Goal: Task Accomplishment & Management: Use online tool/utility

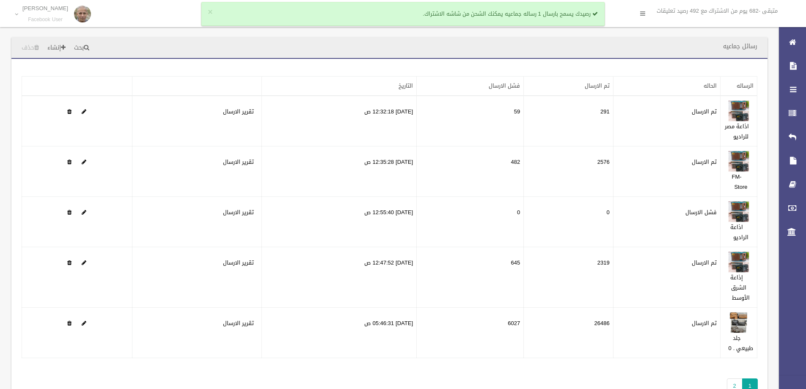
scroll to position [42, 0]
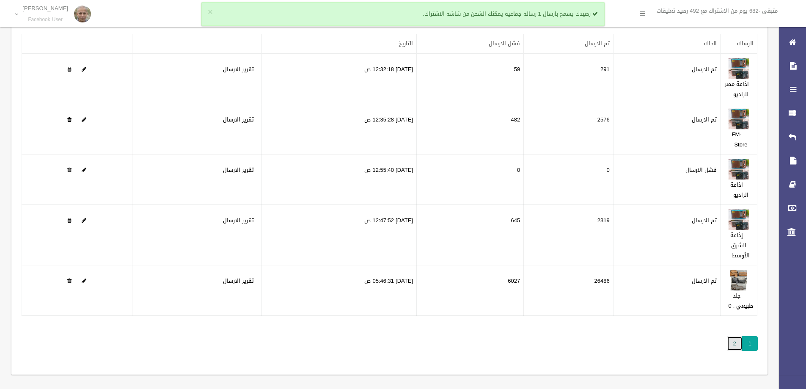
click at [734, 349] on link "2" at bounding box center [735, 343] width 16 height 15
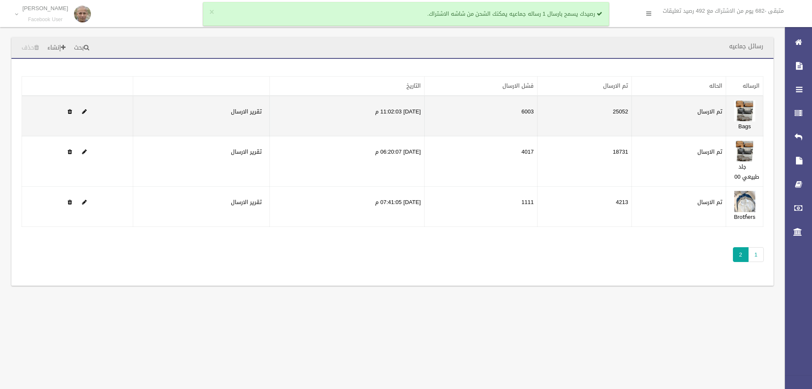
click at [622, 107] on td "25052" at bounding box center [585, 116] width 94 height 41
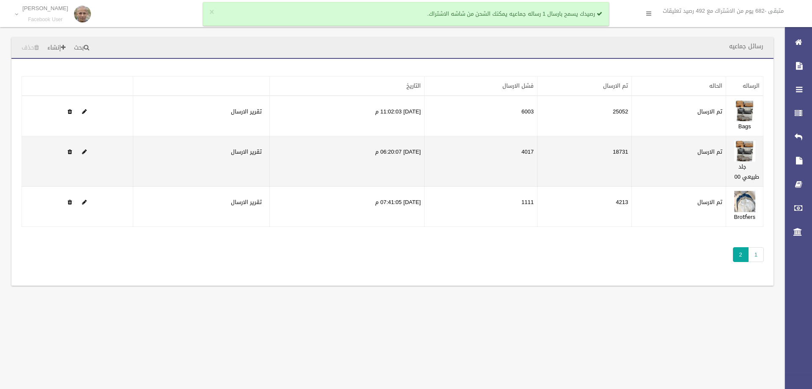
click at [620, 152] on td "18731" at bounding box center [585, 161] width 94 height 50
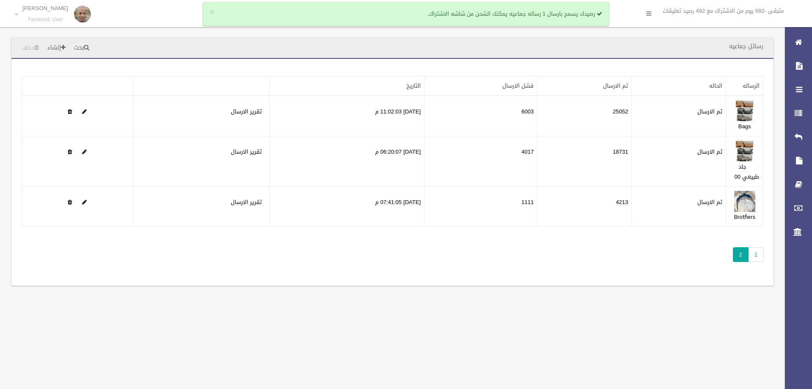
click at [623, 229] on div "تطبيق مسح البيانات الرساله الحاله تم الارسال فشل الارسال التاريخ" at bounding box center [392, 172] width 762 height 227
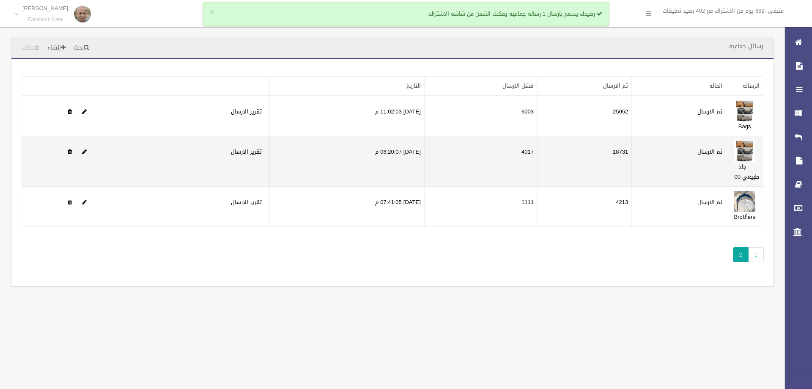
click at [622, 160] on td "18731" at bounding box center [585, 161] width 94 height 50
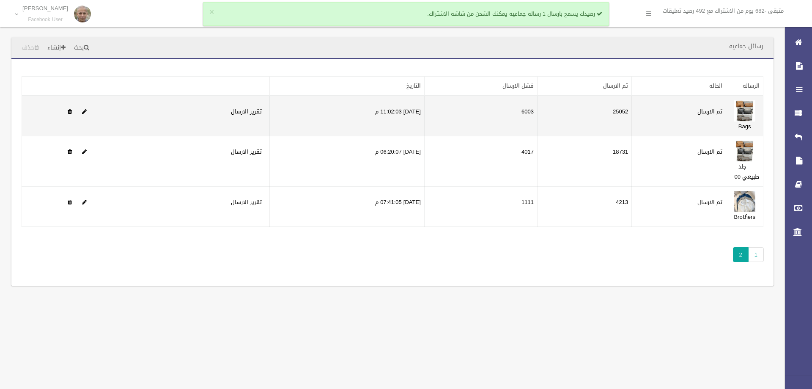
click at [627, 118] on td "25052" at bounding box center [585, 116] width 94 height 41
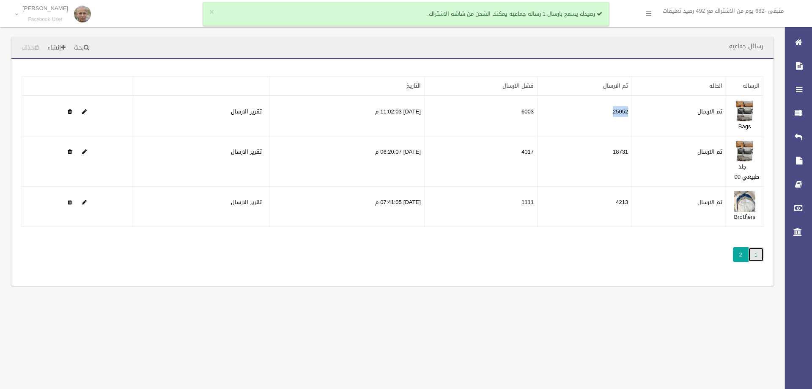
click at [754, 257] on link "1" at bounding box center [756, 254] width 16 height 15
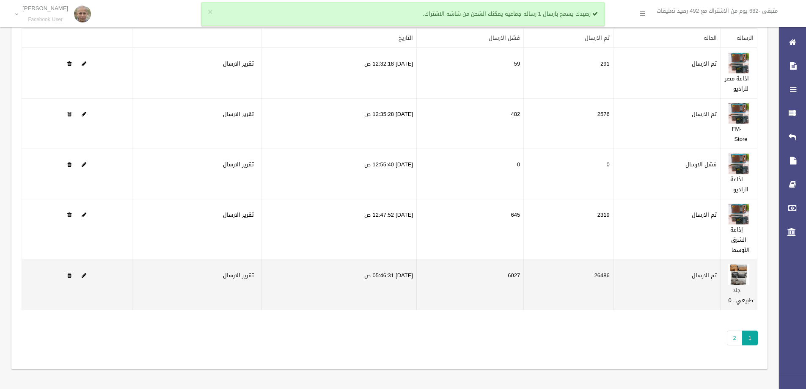
scroll to position [48, 0]
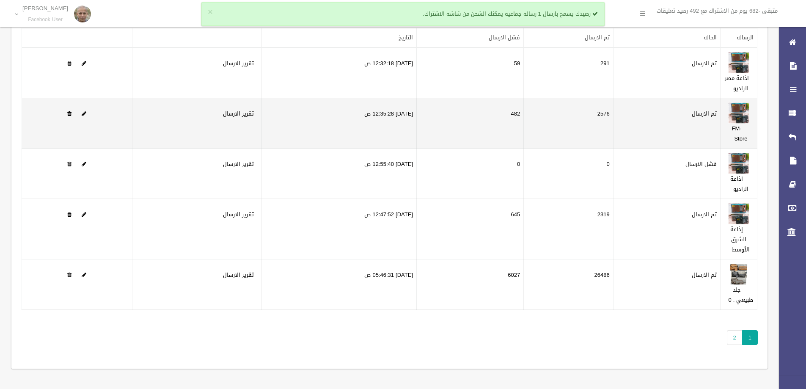
click at [607, 111] on td "2576" at bounding box center [569, 123] width 90 height 50
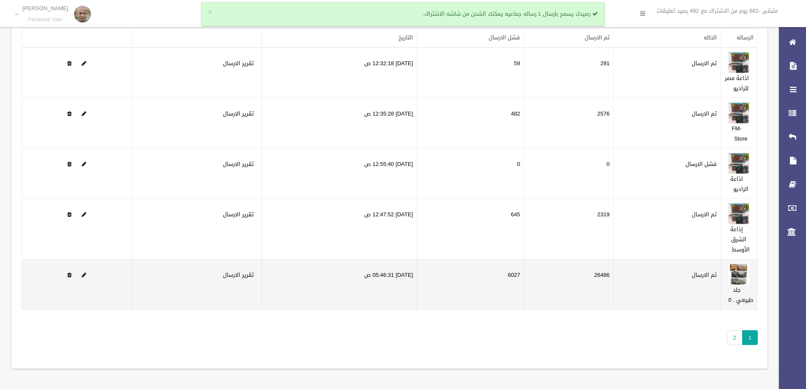
click at [606, 275] on td "26486" at bounding box center [569, 284] width 90 height 50
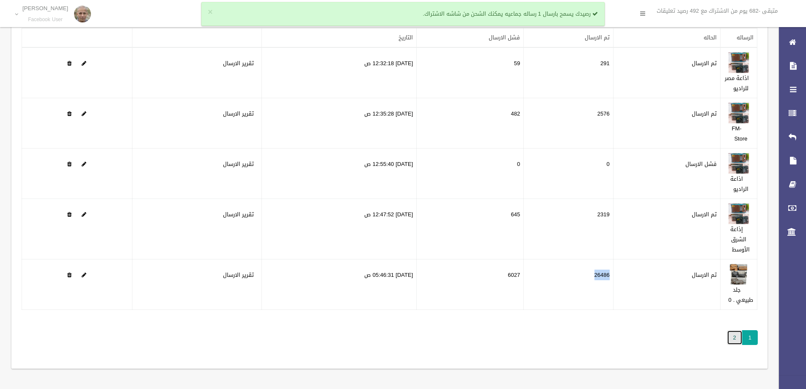
click at [738, 336] on link "2" at bounding box center [735, 337] width 16 height 15
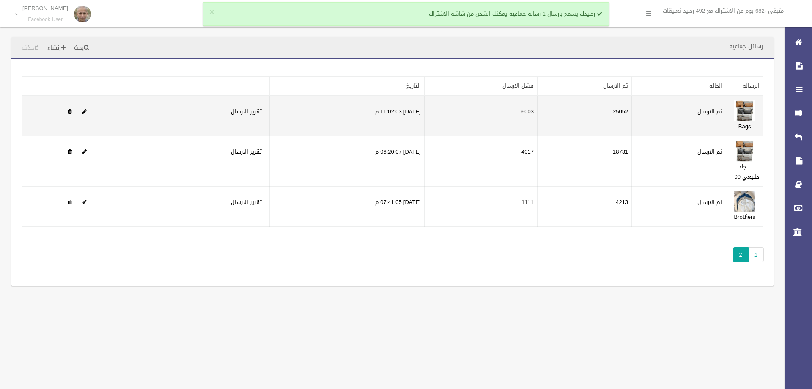
click at [534, 114] on td "6003" at bounding box center [480, 116] width 113 height 41
